Goal: Task Accomplishment & Management: Use online tool/utility

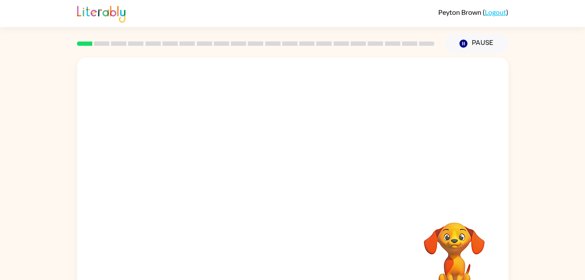
scroll to position [27, 0]
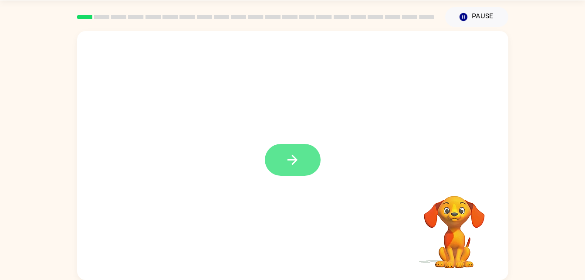
click at [287, 165] on icon "button" at bounding box center [292, 159] width 15 height 15
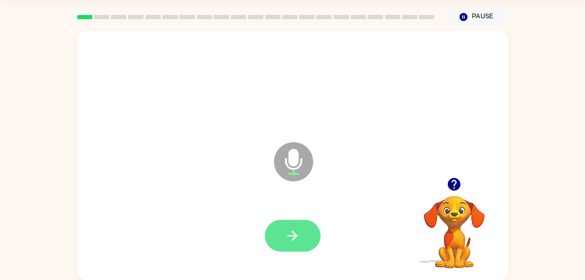
click at [281, 236] on button "button" at bounding box center [293, 236] width 56 height 32
click at [275, 238] on button "button" at bounding box center [293, 236] width 56 height 32
click at [285, 238] on button "button" at bounding box center [293, 236] width 56 height 32
click at [282, 224] on button "button" at bounding box center [293, 236] width 56 height 32
click at [290, 246] on button "button" at bounding box center [293, 236] width 56 height 32
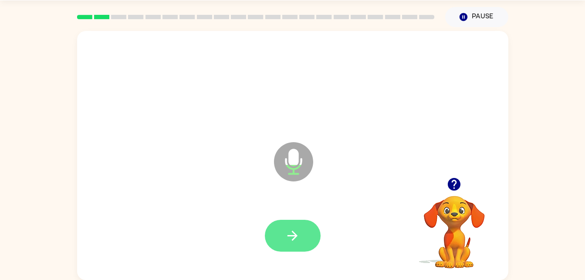
click at [271, 231] on button "button" at bounding box center [293, 236] width 56 height 32
click at [290, 239] on icon "button" at bounding box center [292, 235] width 15 height 15
click at [271, 249] on div at bounding box center [293, 236] width 56 height 32
click at [288, 239] on icon "button" at bounding box center [292, 235] width 15 height 15
click at [278, 235] on button "button" at bounding box center [293, 236] width 56 height 32
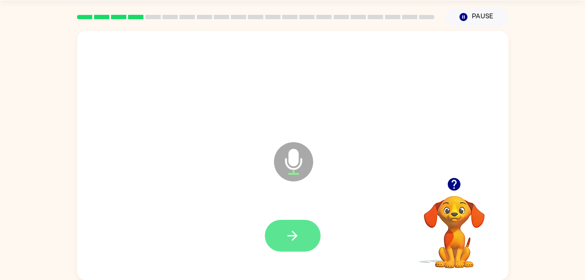
click at [280, 241] on button "button" at bounding box center [293, 236] width 56 height 32
click at [279, 234] on button "button" at bounding box center [293, 236] width 56 height 32
click at [285, 236] on icon "button" at bounding box center [292, 235] width 15 height 15
click at [282, 247] on button "button" at bounding box center [293, 236] width 56 height 32
click at [283, 244] on button "button" at bounding box center [293, 236] width 56 height 32
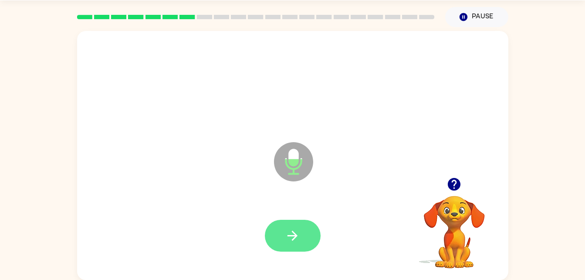
click at [296, 236] on icon "button" at bounding box center [293, 236] width 10 height 10
click at [282, 238] on button "button" at bounding box center [293, 236] width 56 height 32
click at [290, 230] on icon "button" at bounding box center [292, 235] width 15 height 15
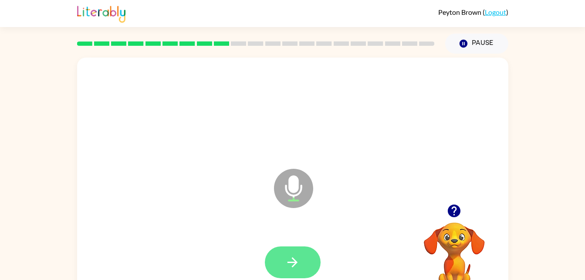
click at [286, 260] on icon "button" at bounding box center [292, 262] width 15 height 15
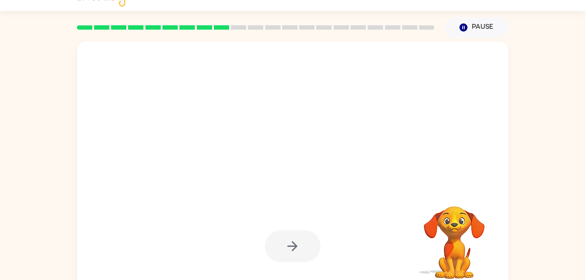
scroll to position [27, 0]
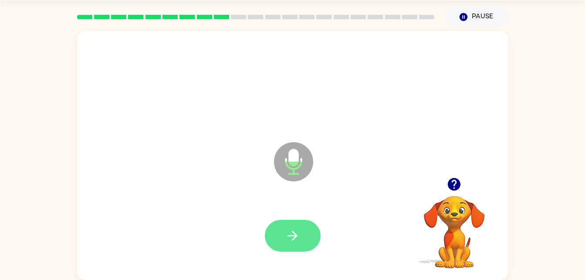
click at [285, 235] on button "button" at bounding box center [293, 236] width 56 height 32
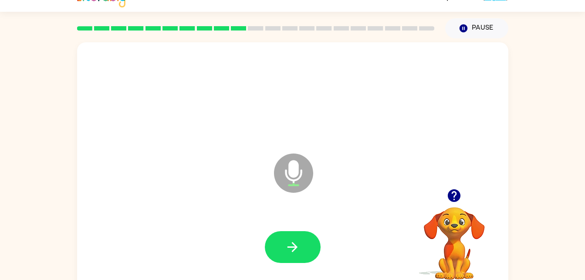
scroll to position [0, 0]
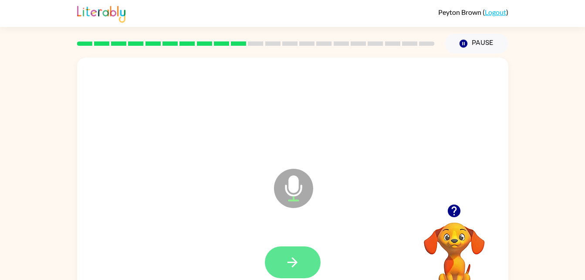
click at [280, 255] on button "button" at bounding box center [293, 262] width 56 height 32
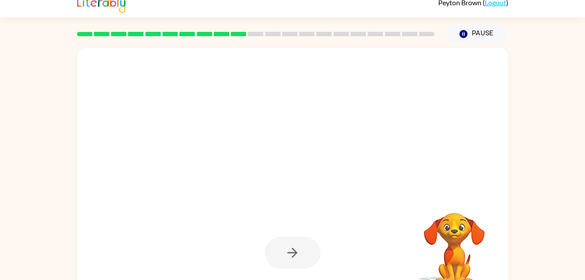
scroll to position [27, 0]
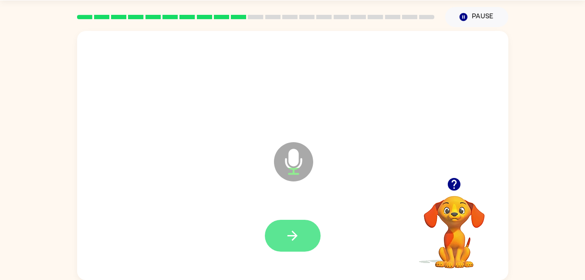
click at [291, 243] on icon "button" at bounding box center [292, 235] width 15 height 15
click at [283, 238] on button "button" at bounding box center [293, 236] width 56 height 32
click at [290, 244] on button "button" at bounding box center [293, 236] width 56 height 32
click at [276, 235] on button "button" at bounding box center [293, 236] width 56 height 32
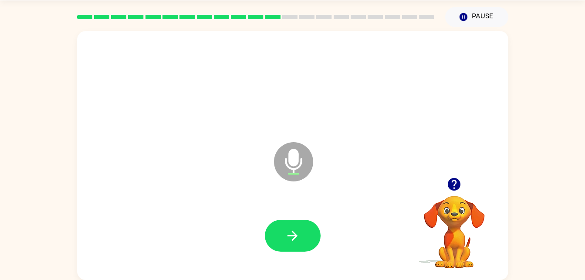
click at [177, 201] on div at bounding box center [293, 235] width 414 height 71
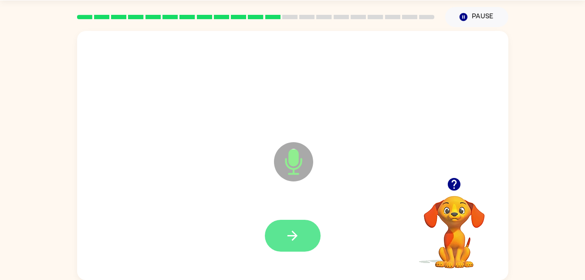
click at [279, 239] on button "button" at bounding box center [293, 236] width 56 height 32
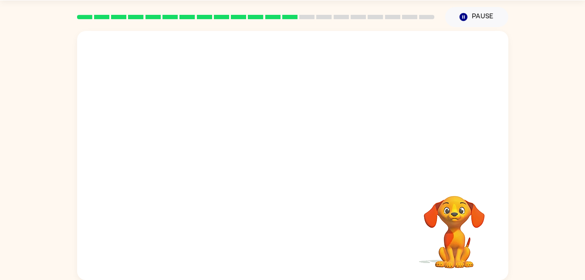
click at [275, 172] on div at bounding box center [293, 155] width 432 height 249
click at [447, 235] on video "Your browser must support playing .mp4 files to use Literably. Please try using…" at bounding box center [454, 225] width 87 height 87
click at [455, 216] on video "Your browser must support playing .mp4 files to use Literably. Please try using…" at bounding box center [454, 225] width 87 height 87
click at [463, 15] on icon "Pause" at bounding box center [464, 17] width 10 height 10
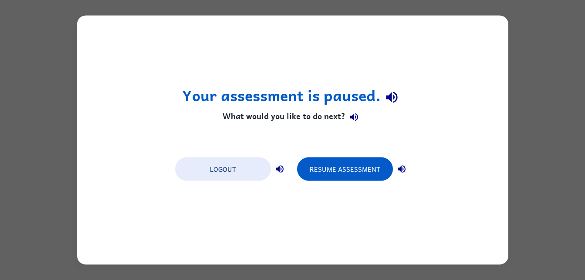
scroll to position [0, 0]
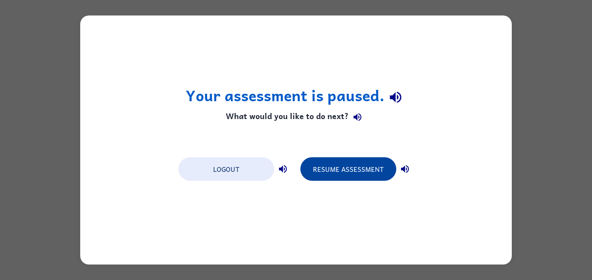
click at [349, 172] on button "Resume Assessment" at bounding box center [348, 169] width 96 height 24
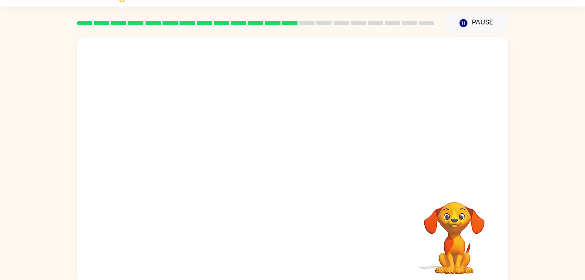
scroll to position [27, 0]
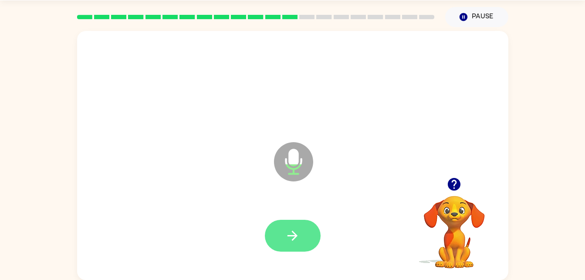
click at [306, 234] on button "button" at bounding box center [293, 236] width 56 height 32
click at [286, 248] on button "button" at bounding box center [293, 236] width 56 height 32
click at [289, 226] on button "button" at bounding box center [293, 236] width 56 height 32
click at [280, 244] on button "button" at bounding box center [293, 236] width 56 height 32
click at [280, 239] on button "button" at bounding box center [293, 236] width 56 height 32
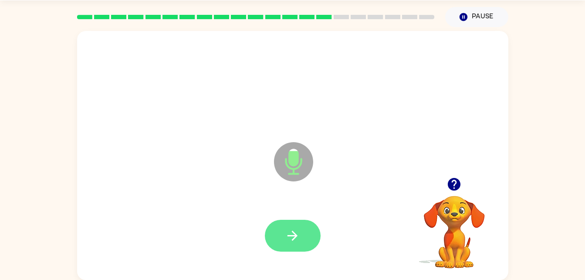
click at [289, 241] on icon "button" at bounding box center [292, 235] width 15 height 15
click at [286, 235] on icon "button" at bounding box center [292, 235] width 15 height 15
click at [285, 240] on icon "button" at bounding box center [292, 235] width 15 height 15
click at [285, 231] on button "button" at bounding box center [293, 236] width 56 height 32
click at [272, 237] on button "button" at bounding box center [293, 236] width 56 height 32
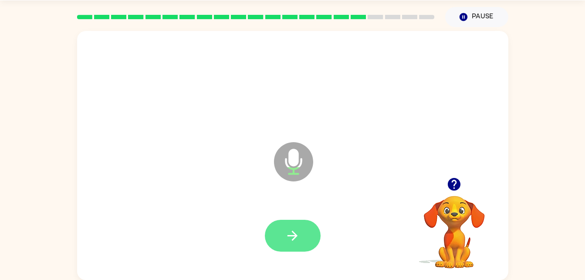
click at [292, 250] on button "button" at bounding box center [293, 236] width 56 height 32
click at [292, 237] on icon "button" at bounding box center [292, 235] width 15 height 15
click at [273, 226] on button "button" at bounding box center [293, 236] width 56 height 32
click at [279, 244] on button "button" at bounding box center [293, 236] width 56 height 32
click at [280, 239] on button "button" at bounding box center [293, 236] width 56 height 32
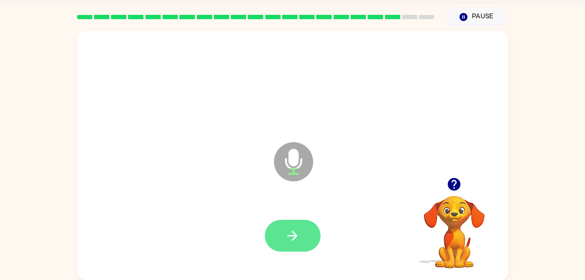
click at [279, 241] on button "button" at bounding box center [293, 236] width 56 height 32
click at [288, 240] on icon "button" at bounding box center [292, 235] width 15 height 15
click at [298, 248] on button "button" at bounding box center [293, 236] width 56 height 32
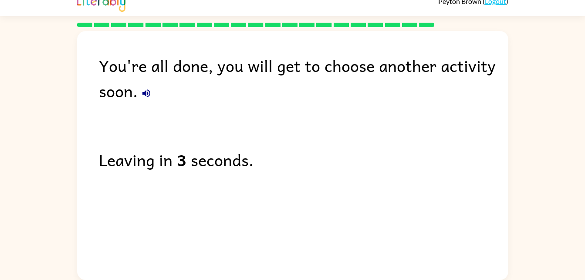
scroll to position [0, 0]
